Goal: Book appointment/travel/reservation

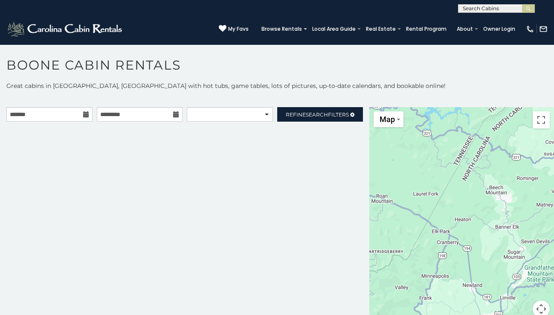
click at [85, 116] on icon at bounding box center [86, 114] width 6 height 6
click at [70, 116] on input "text" at bounding box center [49, 114] width 86 height 15
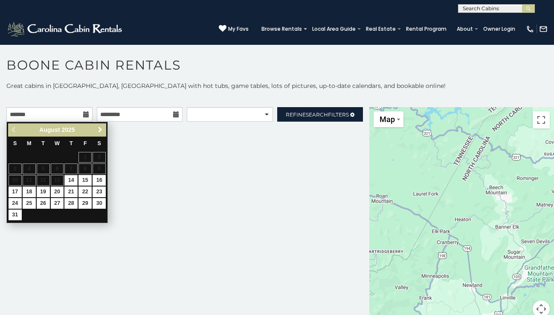
click at [99, 128] on span "Next" at bounding box center [100, 129] width 7 height 7
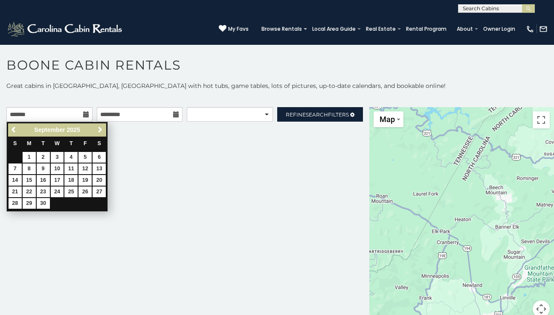
click at [99, 128] on span "Next" at bounding box center [100, 129] width 7 height 7
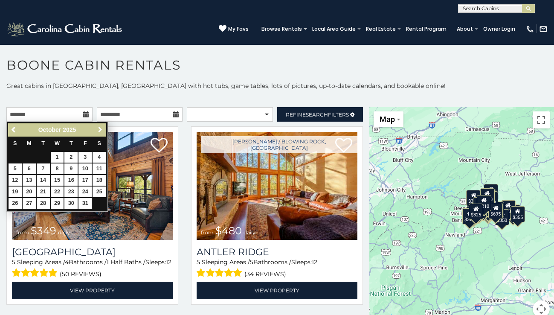
click at [101, 129] on span "Next" at bounding box center [100, 129] width 7 height 7
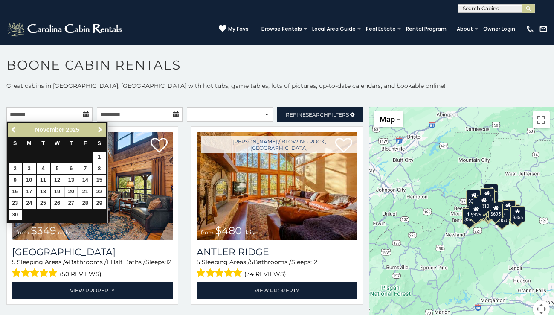
click at [70, 189] on link "20" at bounding box center [70, 191] width 13 height 11
type input "**********"
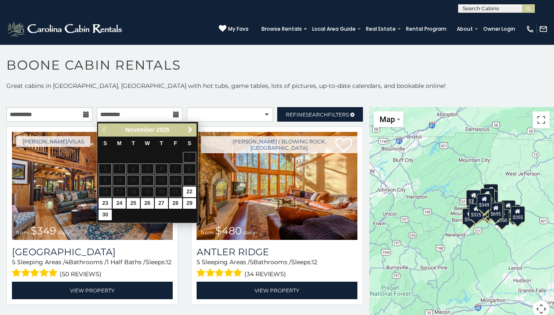
click at [121, 201] on link "24" at bounding box center [119, 203] width 13 height 11
type input "**********"
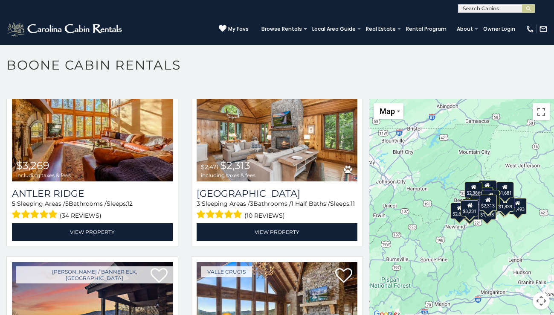
scroll to position [8, 0]
click at [517, 242] on div "$3,269 $2,313 $2,919 $3,209 $2,468 $3,271 $4,272 $2,840 $1,960 $2,530 $2,234 $2…" at bounding box center [462, 209] width 185 height 221
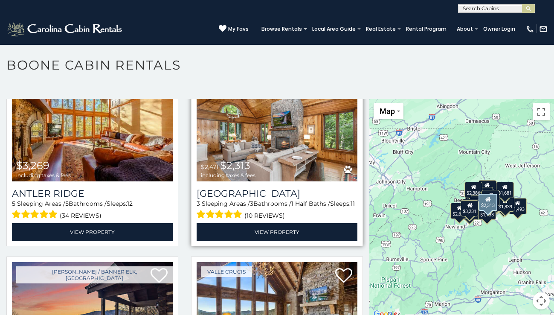
click at [343, 209] on div "(10 reviews)" at bounding box center [277, 214] width 161 height 13
